Goal: Navigation & Orientation: Go to known website

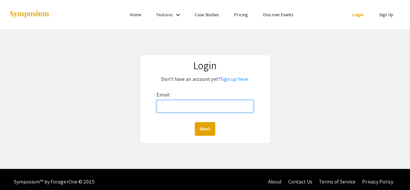
click at [179, 107] on input "Email:" at bounding box center [205, 106] width 97 height 12
type input "[EMAIL_ADDRESS][DOMAIN_NAME]"
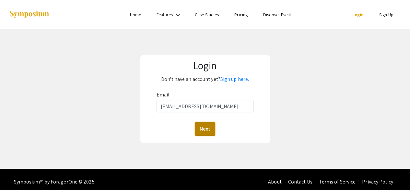
click at [209, 122] on button "Next" at bounding box center [205, 129] width 20 height 14
